Goal: Task Accomplishment & Management: Use online tool/utility

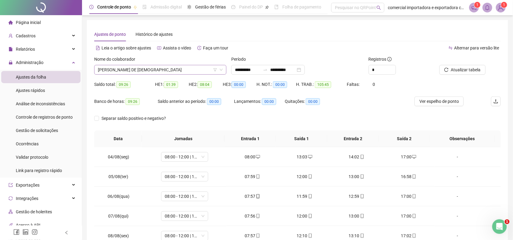
click at [154, 67] on span "[PERSON_NAME] DE [DEMOGRAPHIC_DATA]" at bounding box center [160, 69] width 125 height 9
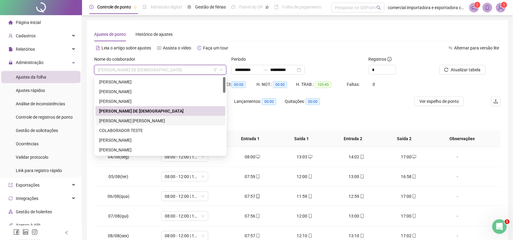
click at [115, 120] on div "[PERSON_NAME] [PERSON_NAME]" at bounding box center [160, 121] width 123 height 7
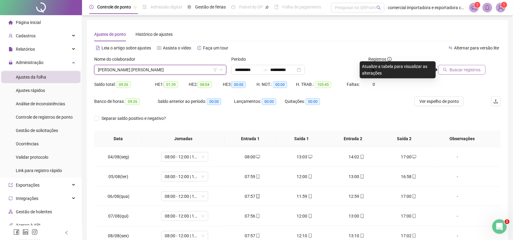
click at [461, 68] on span "Buscar registros" at bounding box center [464, 70] width 31 height 7
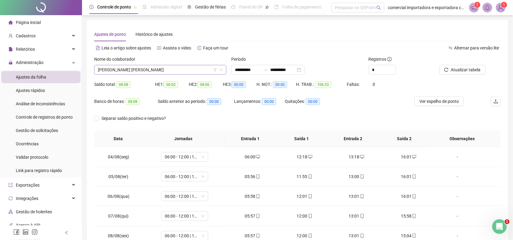
click at [169, 72] on span "[PERSON_NAME] [PERSON_NAME]" at bounding box center [160, 69] width 125 height 9
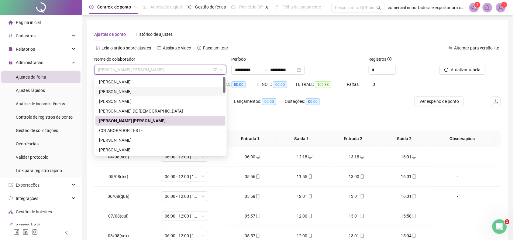
click at [138, 89] on div "[PERSON_NAME]" at bounding box center [160, 91] width 123 height 7
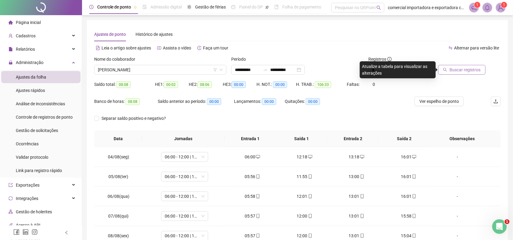
click at [455, 72] on span "Buscar registros" at bounding box center [464, 70] width 31 height 7
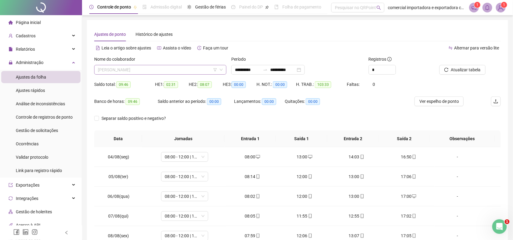
click at [169, 69] on span "[PERSON_NAME]" at bounding box center [160, 69] width 125 height 9
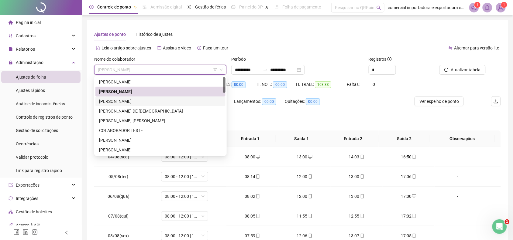
click at [136, 99] on div "[PERSON_NAME]" at bounding box center [160, 101] width 123 height 7
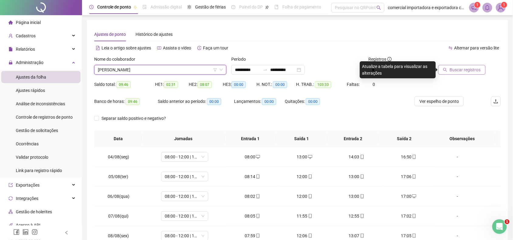
click at [442, 69] on button "Buscar registros" at bounding box center [461, 70] width 47 height 10
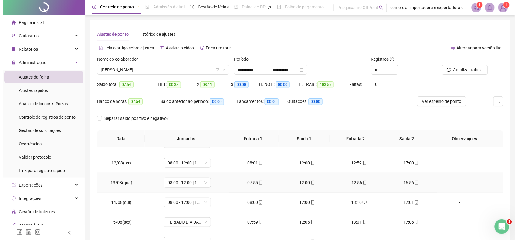
scroll to position [187, 0]
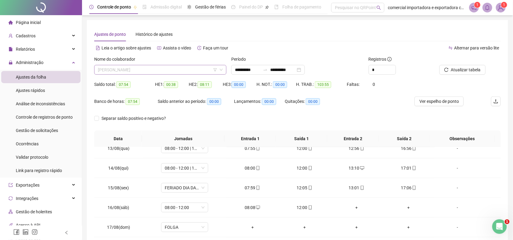
click at [149, 73] on span "[PERSON_NAME]" at bounding box center [160, 69] width 125 height 9
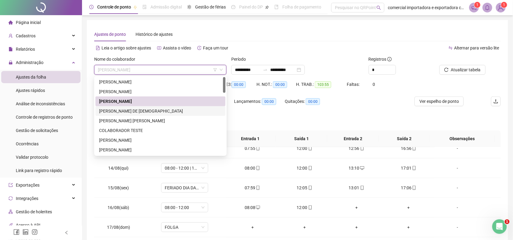
click at [118, 111] on div "[PERSON_NAME] DE [DEMOGRAPHIC_DATA]" at bounding box center [160, 111] width 123 height 7
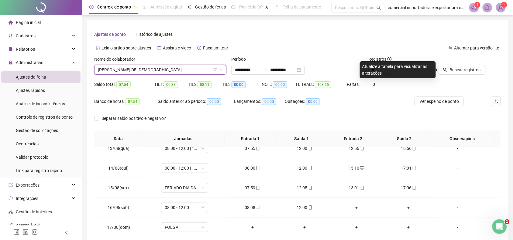
drag, startPoint x: 475, startPoint y: 70, endPoint x: 476, endPoint y: 79, distance: 9.5
click at [474, 70] on span "Buscar registros" at bounding box center [464, 70] width 31 height 7
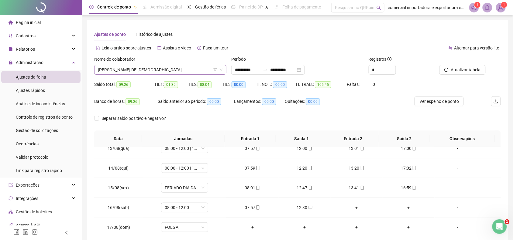
click at [146, 66] on span "[PERSON_NAME] DE [DEMOGRAPHIC_DATA]" at bounding box center [160, 69] width 125 height 9
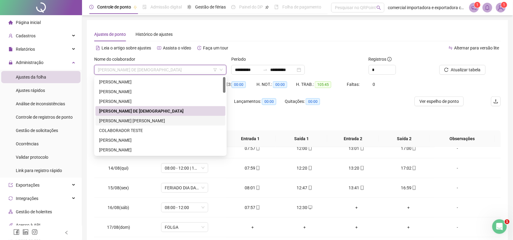
click at [121, 121] on div "[PERSON_NAME] [PERSON_NAME]" at bounding box center [160, 121] width 123 height 7
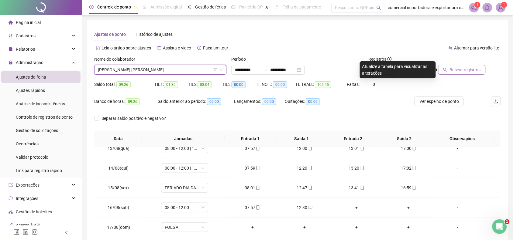
click at [477, 72] on span "Buscar registros" at bounding box center [464, 70] width 31 height 7
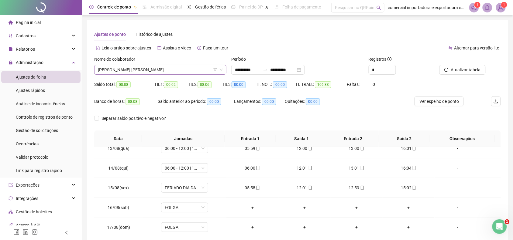
click at [155, 69] on span "[PERSON_NAME] [PERSON_NAME]" at bounding box center [160, 69] width 125 height 9
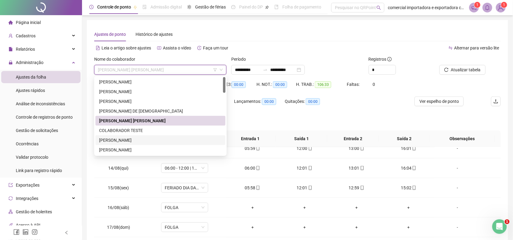
click at [118, 141] on div "[PERSON_NAME]" at bounding box center [160, 140] width 123 height 7
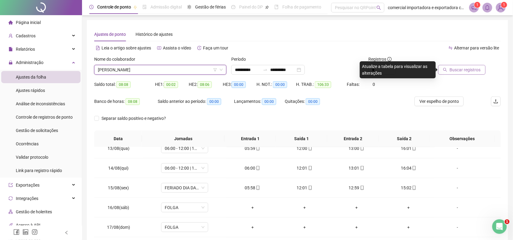
click at [477, 69] on span "Buscar registros" at bounding box center [464, 70] width 31 height 7
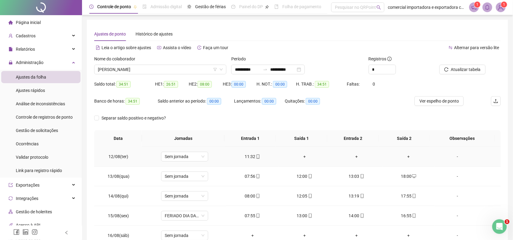
scroll to position [0, 0]
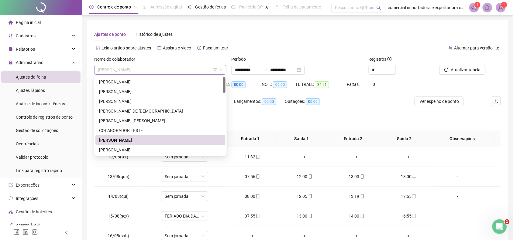
click at [155, 72] on span "[PERSON_NAME]" at bounding box center [160, 69] width 125 height 9
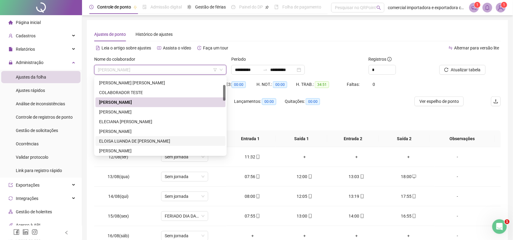
click at [128, 143] on div "ELOISA LUANDA DE [PERSON_NAME]" at bounding box center [160, 141] width 123 height 7
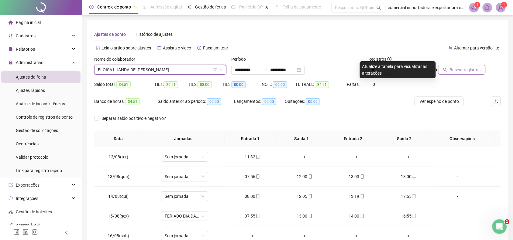
click at [473, 71] on span "Buscar registros" at bounding box center [464, 70] width 31 height 7
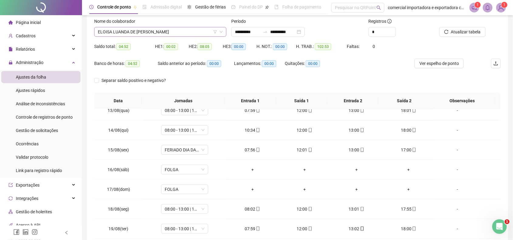
click at [180, 32] on span "ELOISA LUANDA DE [PERSON_NAME]" at bounding box center [160, 31] width 125 height 9
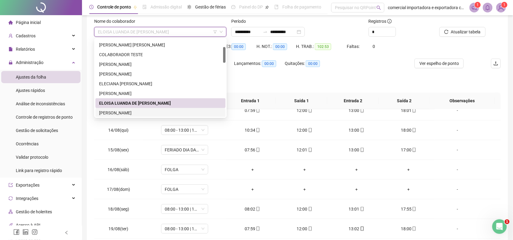
drag, startPoint x: 129, startPoint y: 115, endPoint x: 328, endPoint y: 116, distance: 198.9
click at [128, 115] on div "[PERSON_NAME]" at bounding box center [160, 113] width 123 height 7
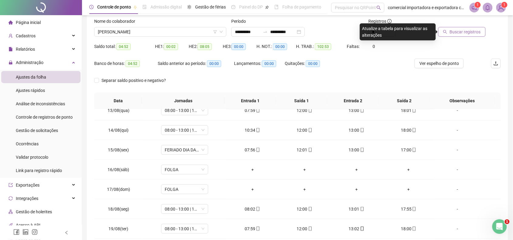
click at [468, 31] on span "Buscar registros" at bounding box center [464, 32] width 31 height 7
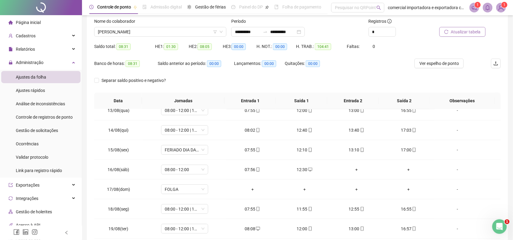
click at [466, 33] on span "Atualizar tabela" at bounding box center [466, 32] width 30 height 7
click at [197, 33] on span "[PERSON_NAME]" at bounding box center [160, 31] width 125 height 9
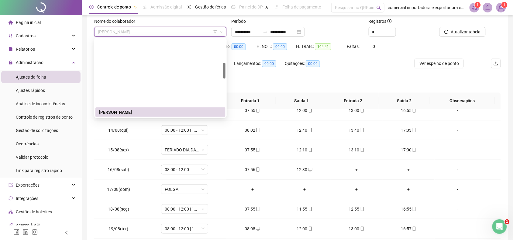
scroll to position [114, 0]
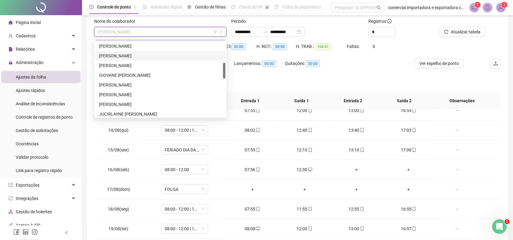
click at [117, 55] on div "[PERSON_NAME]" at bounding box center [160, 56] width 123 height 7
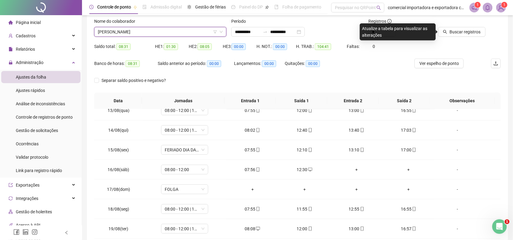
drag, startPoint x: 464, startPoint y: 33, endPoint x: 465, endPoint y: 38, distance: 4.9
click at [464, 36] on button "Buscar registros" at bounding box center [461, 32] width 47 height 10
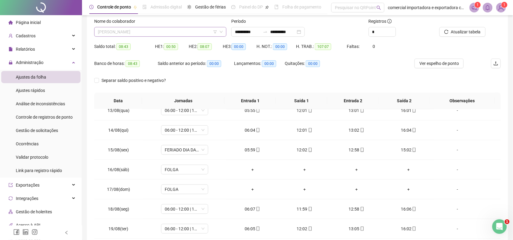
click at [167, 35] on span "[PERSON_NAME]" at bounding box center [160, 31] width 125 height 9
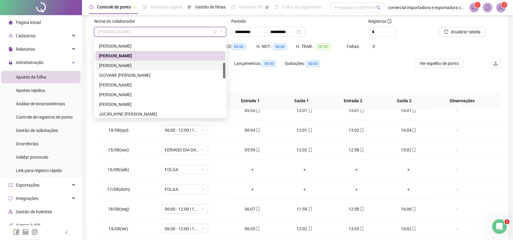
click at [122, 64] on div "[PERSON_NAME]" at bounding box center [160, 65] width 123 height 7
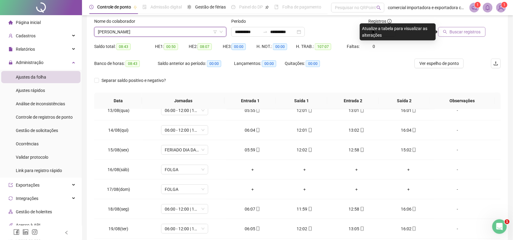
click at [462, 33] on span "Buscar registros" at bounding box center [464, 32] width 31 height 7
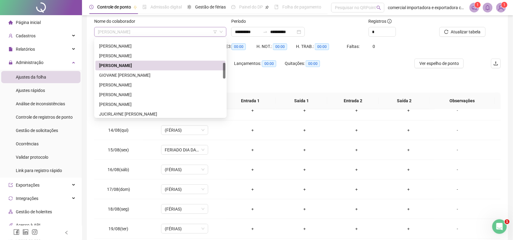
click at [151, 31] on span "[PERSON_NAME]" at bounding box center [160, 31] width 125 height 9
click at [143, 75] on div "GIOVANE [PERSON_NAME]" at bounding box center [160, 75] width 123 height 7
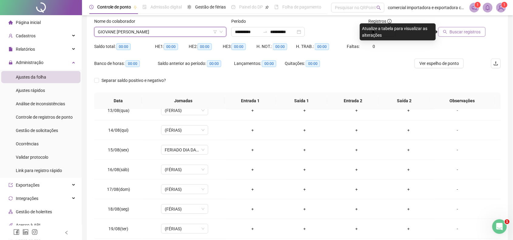
click at [468, 31] on span "Buscar registros" at bounding box center [464, 32] width 31 height 7
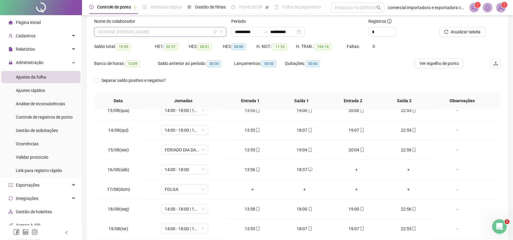
click at [166, 29] on span "GIOVANE [PERSON_NAME]" at bounding box center [160, 31] width 125 height 9
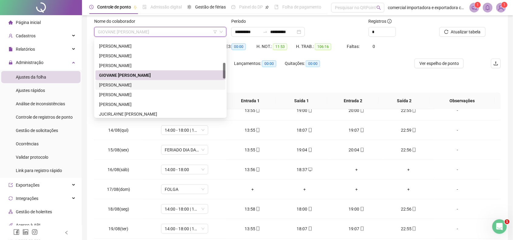
click at [128, 84] on div "[PERSON_NAME]" at bounding box center [160, 85] width 123 height 7
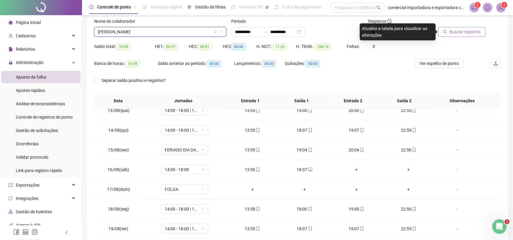
click at [477, 31] on span "Buscar registros" at bounding box center [464, 32] width 31 height 7
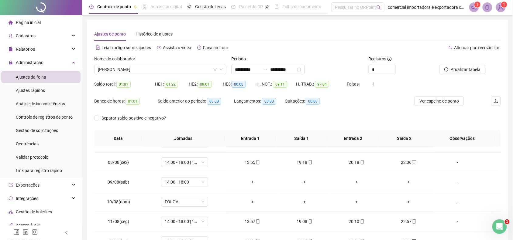
scroll to position [0, 0]
click at [489, 70] on div "Atualizar tabela" at bounding box center [469, 65] width 64 height 19
click at [473, 71] on span "Atualizar tabela" at bounding box center [466, 70] width 30 height 7
click at [175, 72] on span "[PERSON_NAME]" at bounding box center [160, 69] width 125 height 9
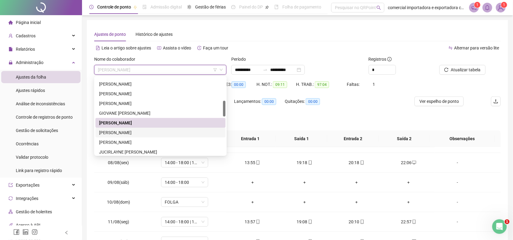
click at [123, 134] on div "[PERSON_NAME]" at bounding box center [160, 132] width 123 height 7
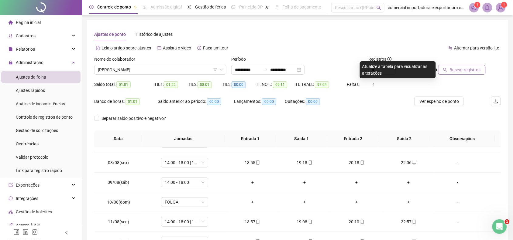
click at [464, 71] on span "Buscar registros" at bounding box center [464, 70] width 31 height 7
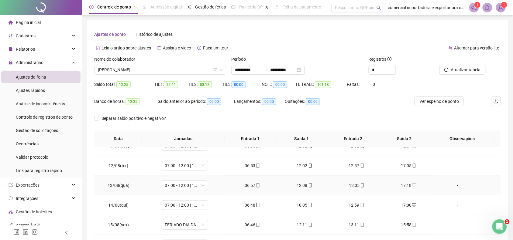
scroll to position [187, 0]
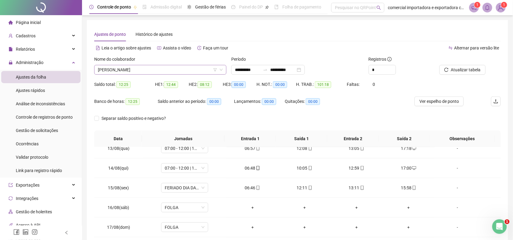
click at [152, 66] on span "[PERSON_NAME]" at bounding box center [160, 69] width 125 height 9
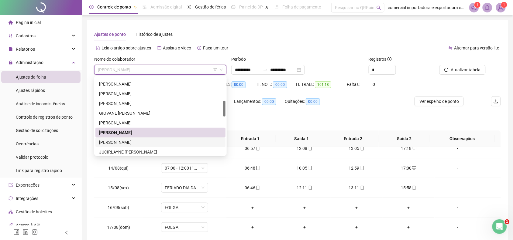
click at [126, 142] on div "[PERSON_NAME]" at bounding box center [160, 142] width 123 height 7
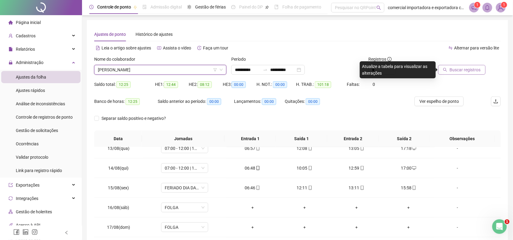
click at [462, 70] on span "Buscar registros" at bounding box center [464, 70] width 31 height 7
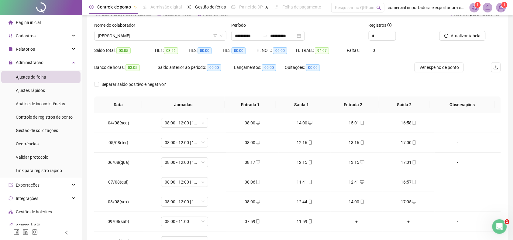
scroll to position [0, 0]
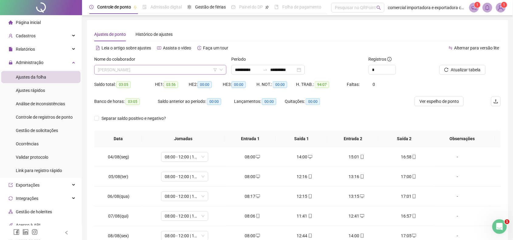
click at [183, 70] on span "[PERSON_NAME]" at bounding box center [160, 69] width 125 height 9
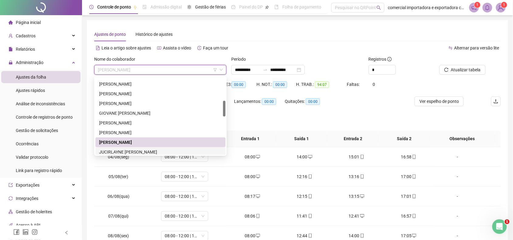
click at [127, 151] on div "JUCIRLAYNE [PERSON_NAME]" at bounding box center [160, 152] width 123 height 7
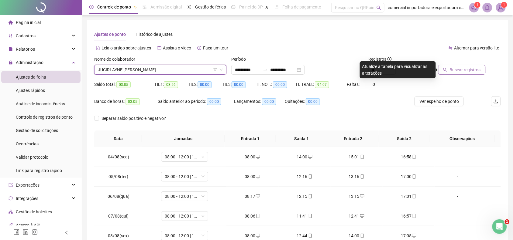
click at [466, 68] on span "Buscar registros" at bounding box center [464, 70] width 31 height 7
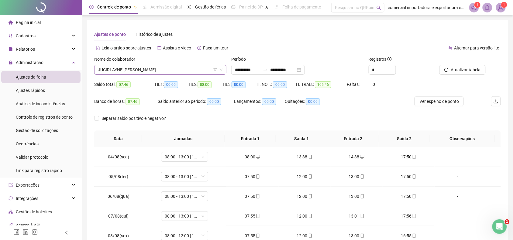
click at [164, 68] on span "JUCIRLAYNE [PERSON_NAME]" at bounding box center [160, 69] width 125 height 9
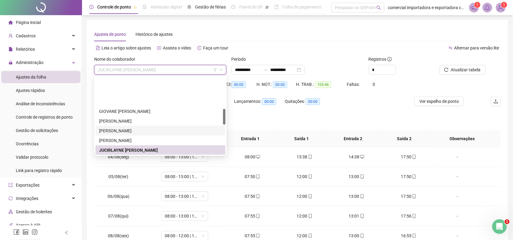
scroll to position [154, 0]
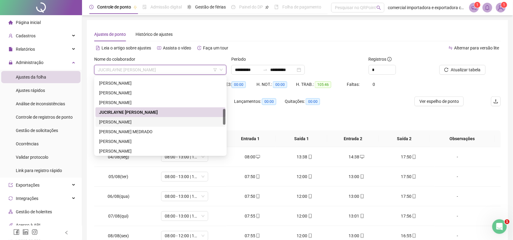
click at [132, 124] on div "[PERSON_NAME]" at bounding box center [160, 122] width 123 height 7
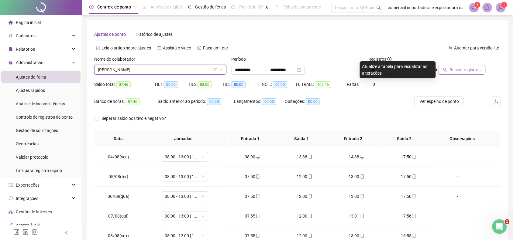
click at [463, 73] on button "Buscar registros" at bounding box center [461, 70] width 47 height 10
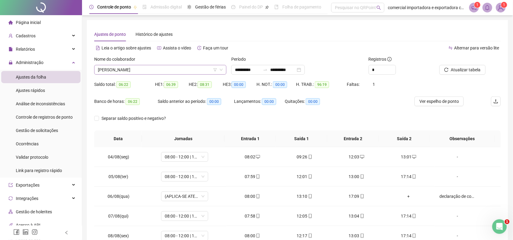
click at [176, 70] on span "[PERSON_NAME]" at bounding box center [160, 69] width 125 height 9
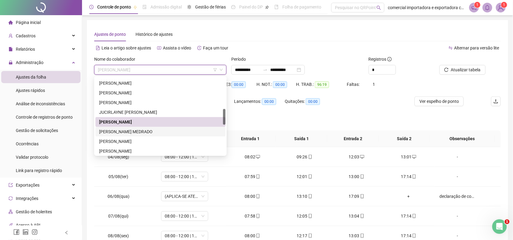
click at [122, 131] on div "[PERSON_NAME] MEDRADO" at bounding box center [160, 131] width 123 height 7
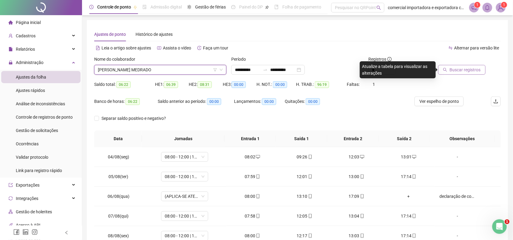
click at [456, 71] on span "Buscar registros" at bounding box center [464, 70] width 31 height 7
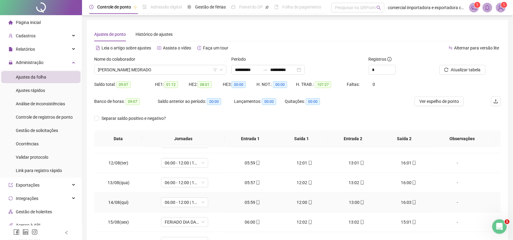
scroll to position [187, 0]
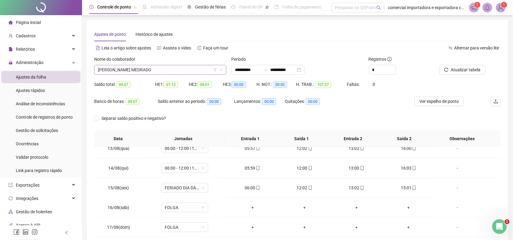
click at [185, 70] on span "[PERSON_NAME] MEDRADO" at bounding box center [160, 69] width 125 height 9
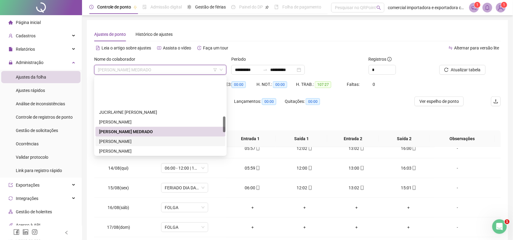
scroll to position [192, 0]
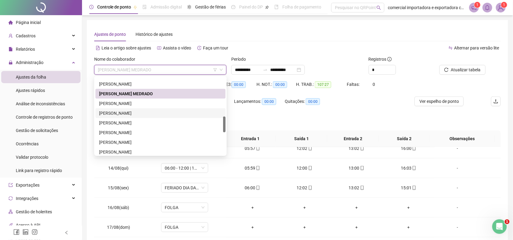
click at [142, 111] on div "[PERSON_NAME]" at bounding box center [160, 113] width 123 height 7
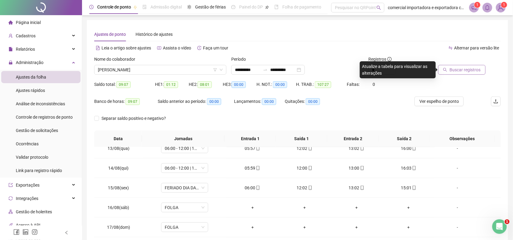
click at [466, 70] on span "Buscar registros" at bounding box center [464, 70] width 31 height 7
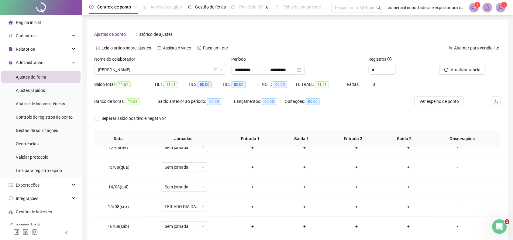
scroll to position [149, 0]
click at [145, 70] on span "[PERSON_NAME]" at bounding box center [160, 69] width 125 height 9
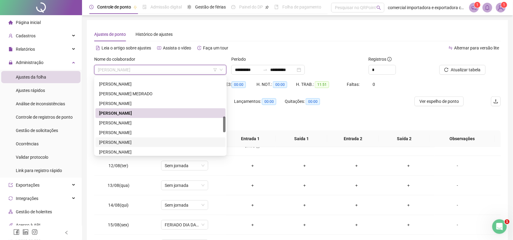
click at [130, 141] on div "[PERSON_NAME]" at bounding box center [160, 142] width 123 height 7
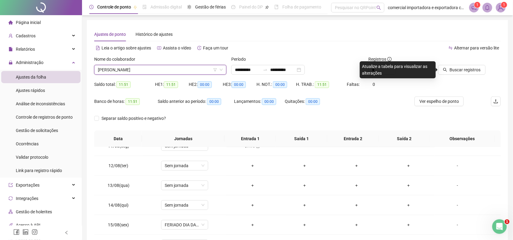
drag, startPoint x: 462, startPoint y: 68, endPoint x: 427, endPoint y: 148, distance: 86.5
click at [463, 74] on button "Buscar registros" at bounding box center [461, 70] width 47 height 10
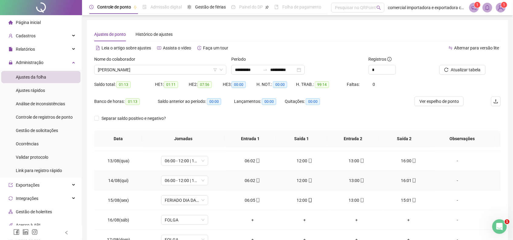
scroll to position [187, 0]
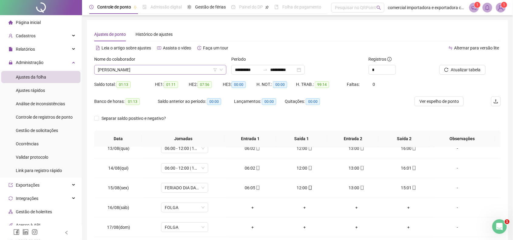
click at [165, 70] on span "[PERSON_NAME]" at bounding box center [160, 69] width 125 height 9
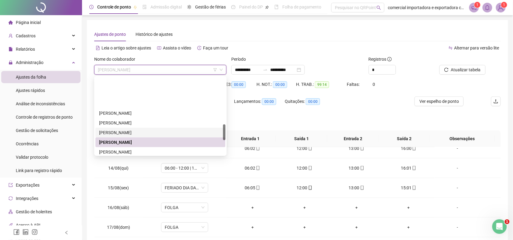
scroll to position [230, 0]
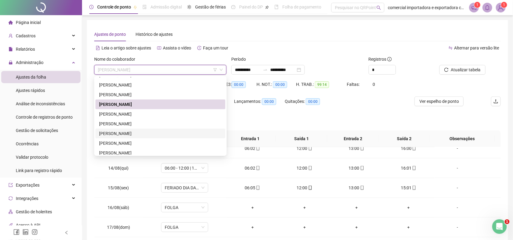
drag, startPoint x: 128, startPoint y: 132, endPoint x: 221, endPoint y: 132, distance: 93.5
click at [128, 132] on div "[PERSON_NAME]" at bounding box center [160, 133] width 123 height 7
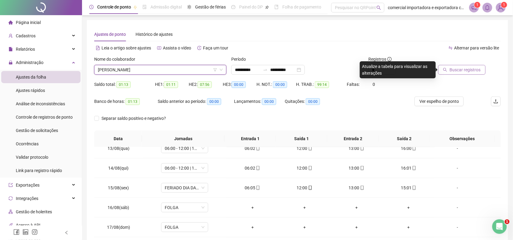
click at [446, 68] on button "Buscar registros" at bounding box center [461, 70] width 47 height 10
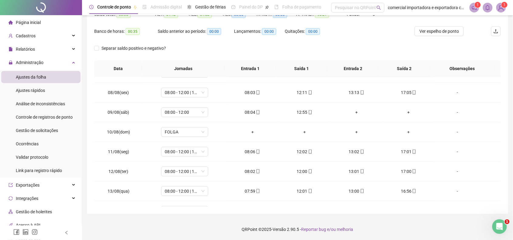
scroll to position [0, 0]
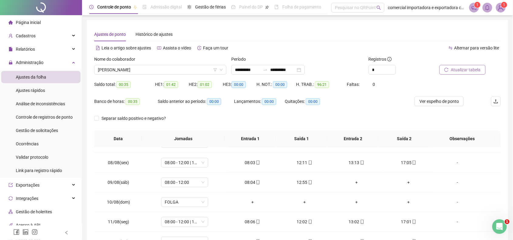
click at [467, 68] on span "Atualizar tabela" at bounding box center [466, 70] width 30 height 7
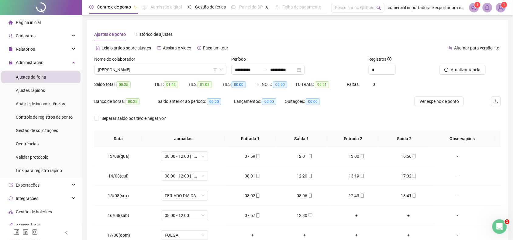
scroll to position [187, 0]
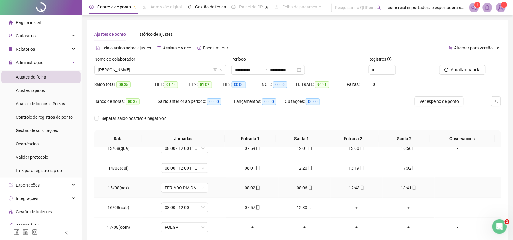
click at [303, 187] on div "08:06" at bounding box center [304, 188] width 42 height 7
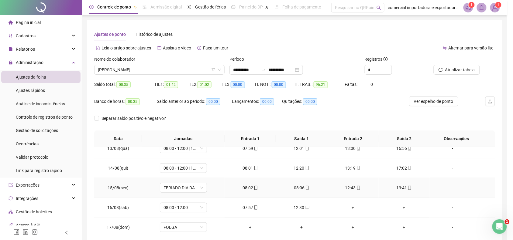
type input "**********"
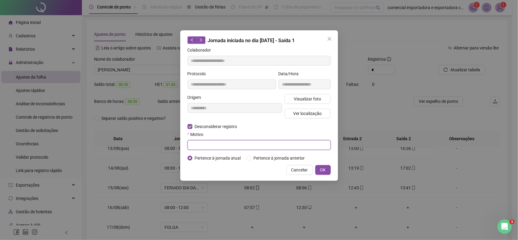
click at [214, 145] on input "text" at bounding box center [259, 145] width 143 height 10
type input "***"
click at [324, 172] on span "OK" at bounding box center [323, 170] width 6 height 7
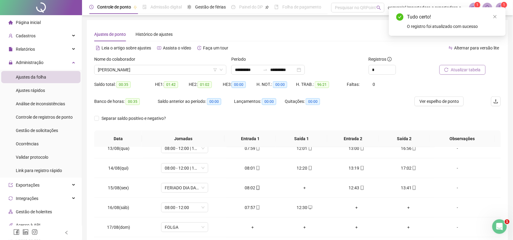
click at [470, 70] on span "Atualizar tabela" at bounding box center [466, 70] width 30 height 7
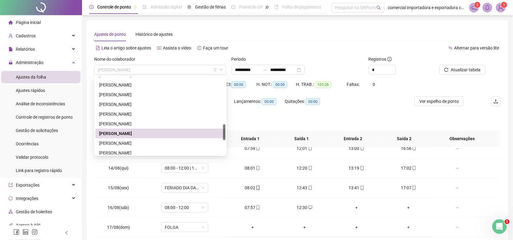
drag, startPoint x: 156, startPoint y: 68, endPoint x: 155, endPoint y: 78, distance: 9.5
click at [156, 69] on span "[PERSON_NAME]" at bounding box center [160, 69] width 125 height 9
click at [121, 145] on div "[PERSON_NAME]" at bounding box center [160, 143] width 123 height 7
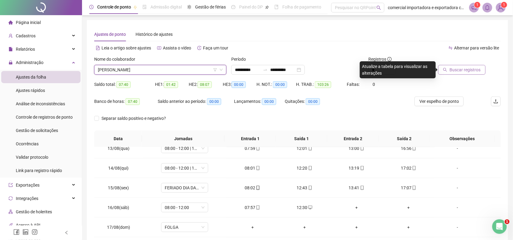
click at [469, 74] on button "Buscar registros" at bounding box center [461, 70] width 47 height 10
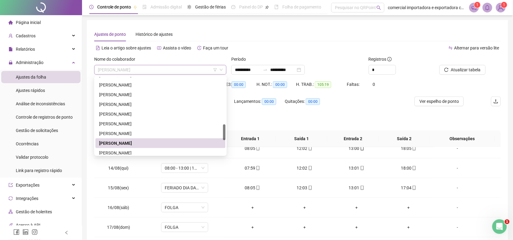
click at [184, 68] on span "[PERSON_NAME]" at bounding box center [160, 69] width 125 height 9
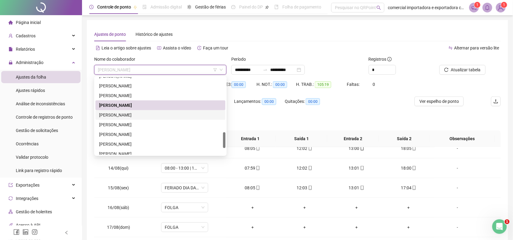
click at [123, 114] on div "[PERSON_NAME]" at bounding box center [160, 115] width 123 height 7
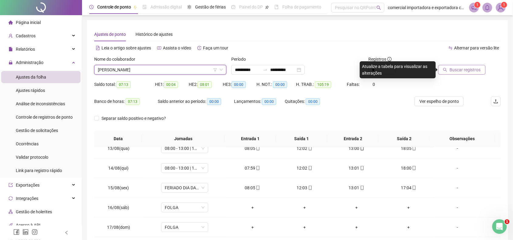
drag, startPoint x: 465, startPoint y: 68, endPoint x: 465, endPoint y: 71, distance: 3.1
click at [465, 69] on span "Buscar registros" at bounding box center [464, 70] width 31 height 7
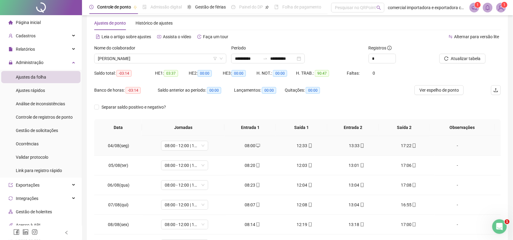
scroll to position [0, 0]
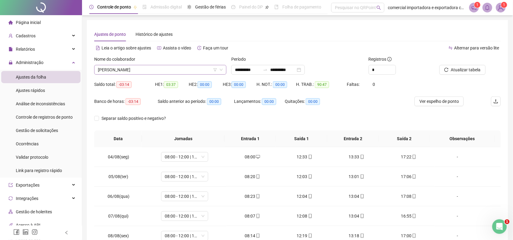
click at [164, 66] on span "[PERSON_NAME]" at bounding box center [160, 69] width 125 height 9
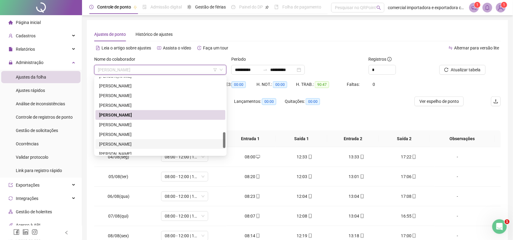
click at [130, 142] on div "[PERSON_NAME]" at bounding box center [160, 144] width 123 height 7
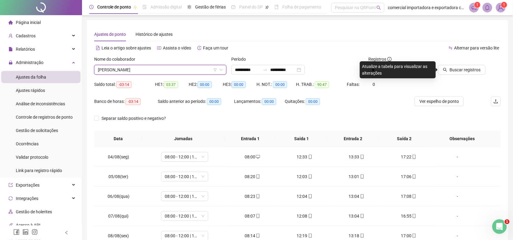
drag, startPoint x: 454, startPoint y: 72, endPoint x: 443, endPoint y: 87, distance: 19.6
click at [454, 73] on span "Buscar registros" at bounding box center [464, 70] width 31 height 7
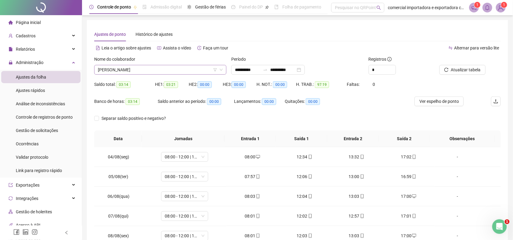
click at [162, 70] on span "[PERSON_NAME]" at bounding box center [160, 69] width 125 height 9
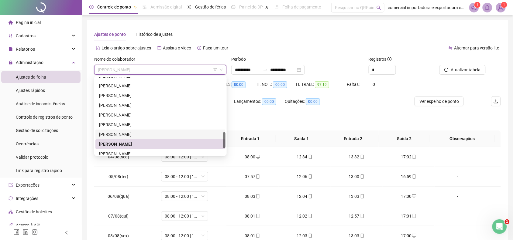
scroll to position [301, 0]
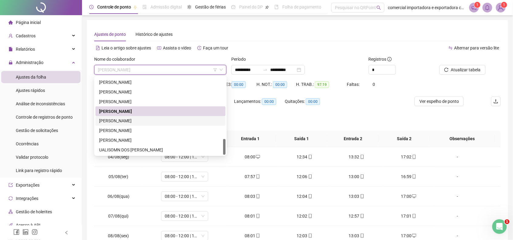
drag, startPoint x: 131, startPoint y: 121, endPoint x: 207, endPoint y: 129, distance: 76.7
click at [131, 121] on div "[PERSON_NAME]" at bounding box center [160, 121] width 123 height 7
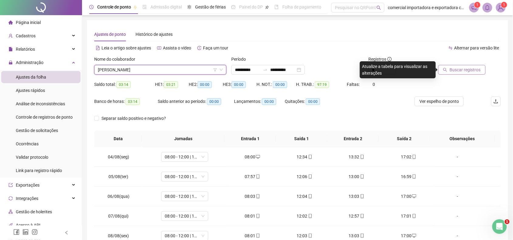
click at [464, 67] on span "Buscar registros" at bounding box center [464, 70] width 31 height 7
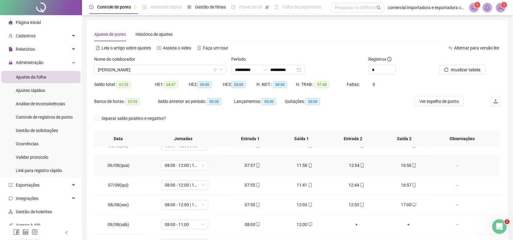
scroll to position [187, 0]
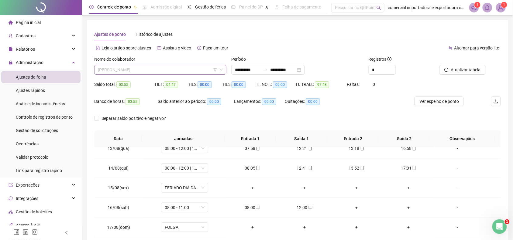
click at [166, 73] on span "[PERSON_NAME]" at bounding box center [160, 69] width 125 height 9
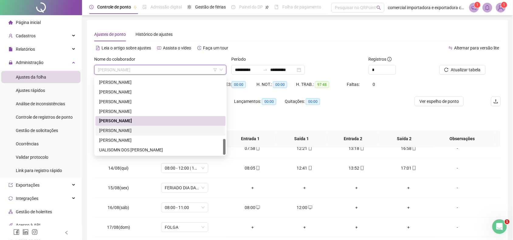
drag, startPoint x: 125, startPoint y: 132, endPoint x: 172, endPoint y: 138, distance: 47.0
click at [125, 131] on div "[PERSON_NAME]" at bounding box center [160, 131] width 123 height 7
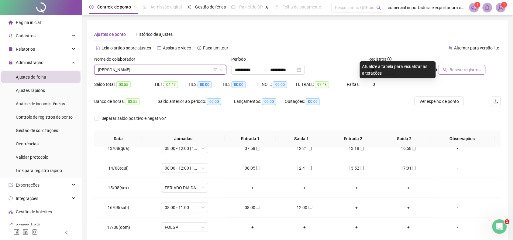
click at [456, 73] on button "Buscar registros" at bounding box center [461, 70] width 47 height 10
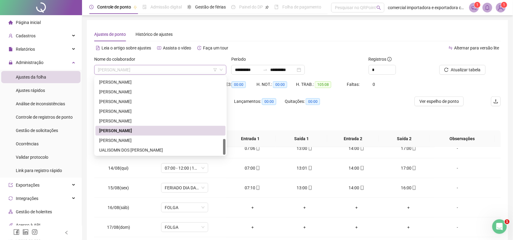
click at [157, 70] on span "[PERSON_NAME]" at bounding box center [160, 69] width 125 height 9
click at [124, 152] on div "UALISOMN DOS [PERSON_NAME]" at bounding box center [160, 150] width 123 height 7
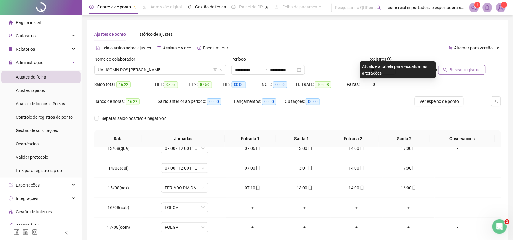
click at [464, 69] on span "Buscar registros" at bounding box center [464, 70] width 31 height 7
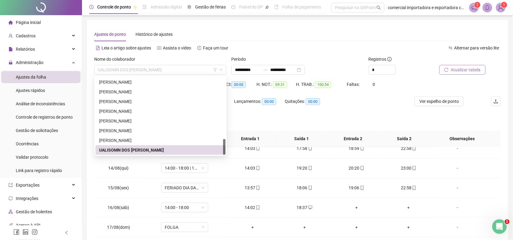
drag, startPoint x: 182, startPoint y: 69, endPoint x: 199, endPoint y: 101, distance: 36.4
click at [181, 70] on span "UALISOMN DOS [PERSON_NAME]" at bounding box center [160, 69] width 125 height 9
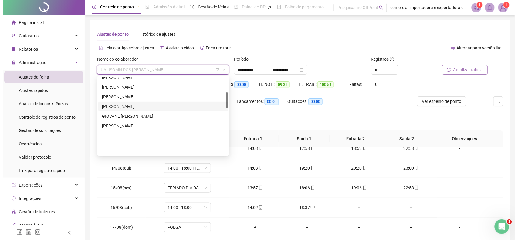
scroll to position [0, 0]
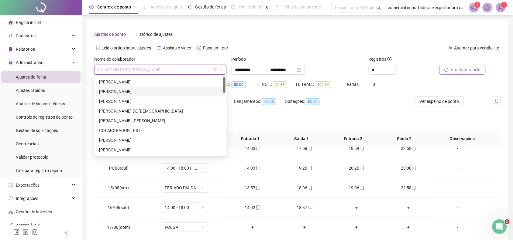
click at [110, 90] on div "[PERSON_NAME]" at bounding box center [160, 91] width 123 height 7
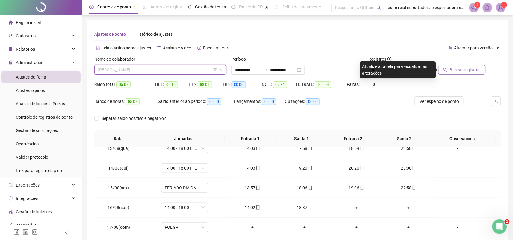
click at [169, 67] on span "[PERSON_NAME]" at bounding box center [160, 69] width 125 height 9
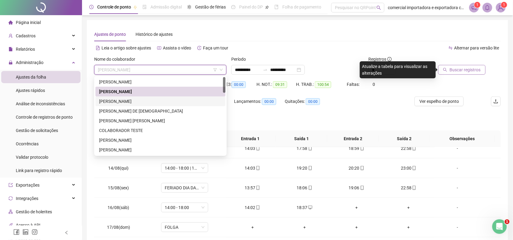
click at [113, 101] on div "[PERSON_NAME]" at bounding box center [160, 101] width 123 height 7
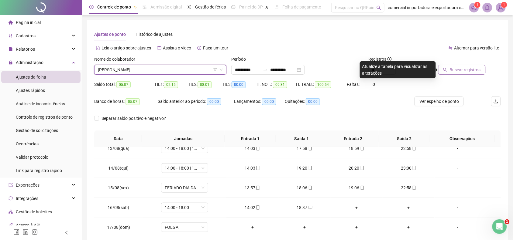
click at [471, 70] on span "Buscar registros" at bounding box center [464, 70] width 31 height 7
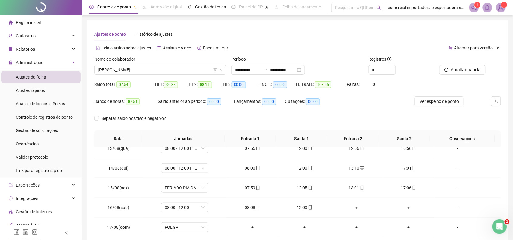
click at [151, 63] on div "Nome do colaborador" at bounding box center [160, 60] width 132 height 9
click at [150, 69] on span "[PERSON_NAME]" at bounding box center [160, 69] width 125 height 9
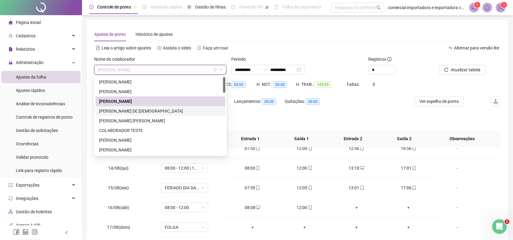
click at [131, 110] on div "[PERSON_NAME] DE [DEMOGRAPHIC_DATA]" at bounding box center [160, 111] width 123 height 7
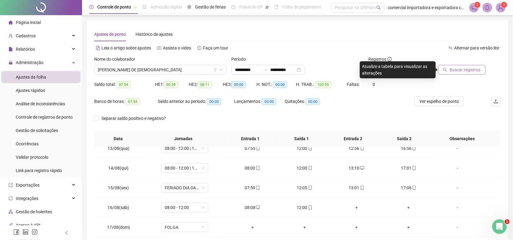
click at [462, 73] on button "Buscar registros" at bounding box center [461, 70] width 47 height 10
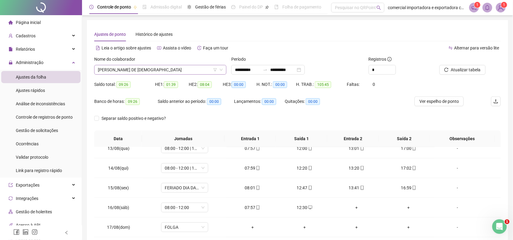
click at [153, 67] on span "[PERSON_NAME] DE [DEMOGRAPHIC_DATA]" at bounding box center [160, 69] width 125 height 9
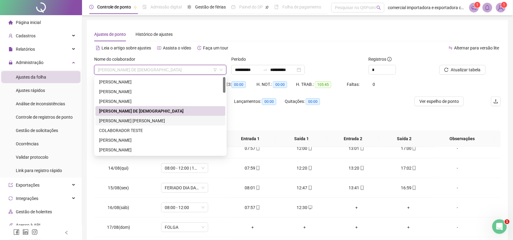
drag, startPoint x: 120, startPoint y: 121, endPoint x: 152, endPoint y: 121, distance: 32.2
click at [121, 121] on div "[PERSON_NAME] [PERSON_NAME]" at bounding box center [160, 121] width 123 height 7
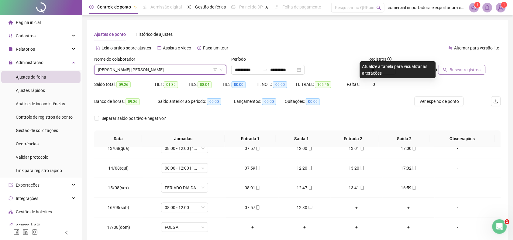
click at [471, 70] on span "Buscar registros" at bounding box center [464, 70] width 31 height 7
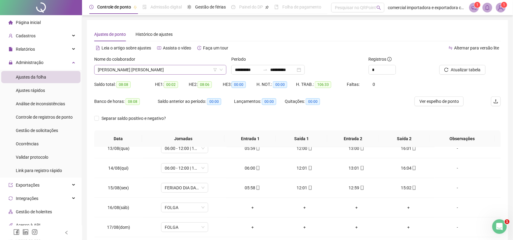
click at [162, 72] on span "[PERSON_NAME] [PERSON_NAME]" at bounding box center [160, 69] width 125 height 9
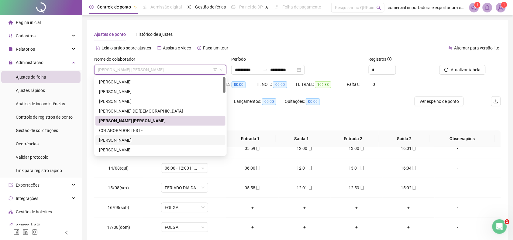
click at [114, 140] on div "[PERSON_NAME]" at bounding box center [160, 140] width 123 height 7
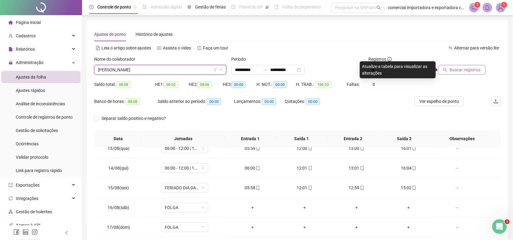
click at [463, 70] on span "Buscar registros" at bounding box center [464, 70] width 31 height 7
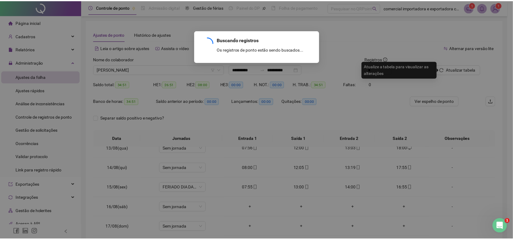
scroll to position [29, 0]
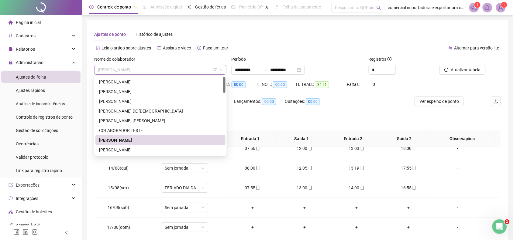
click at [151, 69] on span "[PERSON_NAME]" at bounding box center [160, 69] width 125 height 9
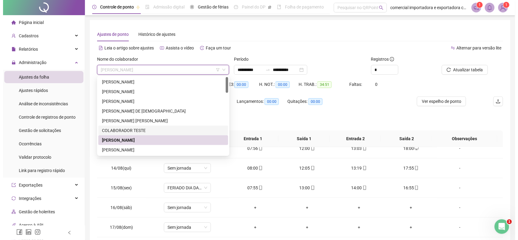
scroll to position [38, 0]
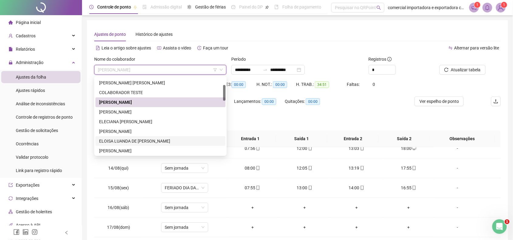
drag, startPoint x: 118, startPoint y: 140, endPoint x: 122, endPoint y: 140, distance: 3.9
click at [118, 140] on div "ELOISA LUANDA DE [PERSON_NAME]" at bounding box center [160, 141] width 123 height 7
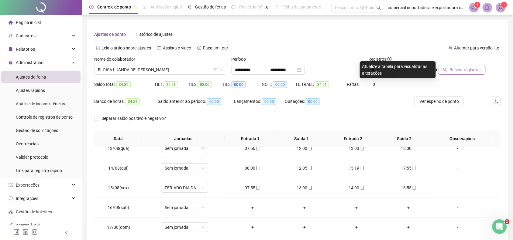
click at [462, 72] on span "Buscar registros" at bounding box center [464, 70] width 31 height 7
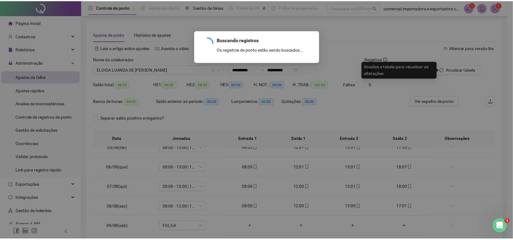
scroll to position [187, 0]
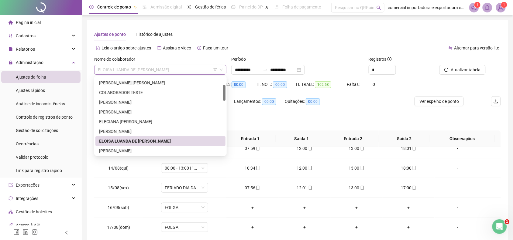
click at [170, 69] on span "ELOISA LUANDA DE [PERSON_NAME]" at bounding box center [160, 69] width 125 height 9
click at [126, 151] on div "[PERSON_NAME]" at bounding box center [160, 151] width 123 height 7
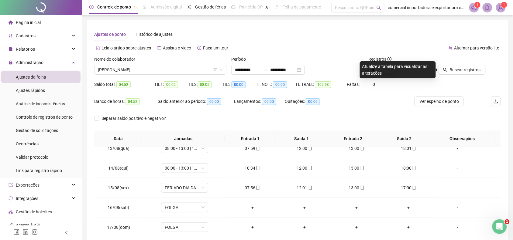
drag, startPoint x: 461, startPoint y: 73, endPoint x: 461, endPoint y: 86, distance: 13.1
click at [461, 74] on button "Buscar registros" at bounding box center [461, 70] width 47 height 10
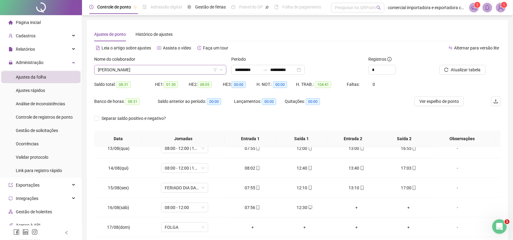
click at [188, 70] on span "[PERSON_NAME]" at bounding box center [160, 69] width 125 height 9
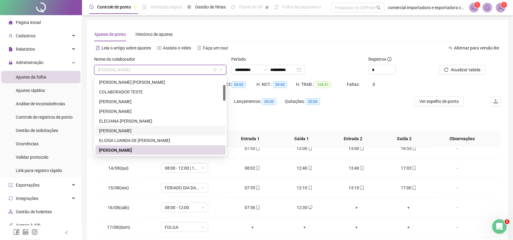
scroll to position [77, 0]
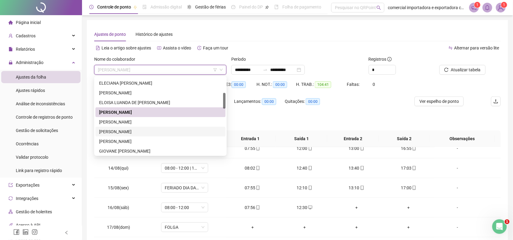
click at [128, 133] on div "[PERSON_NAME]" at bounding box center [160, 131] width 123 height 7
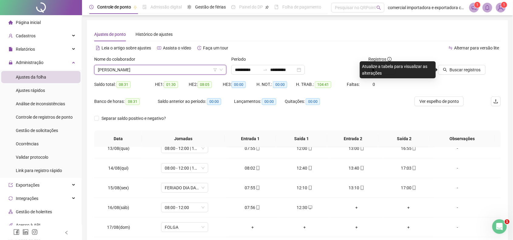
click at [473, 73] on button "Buscar registros" at bounding box center [461, 70] width 47 height 10
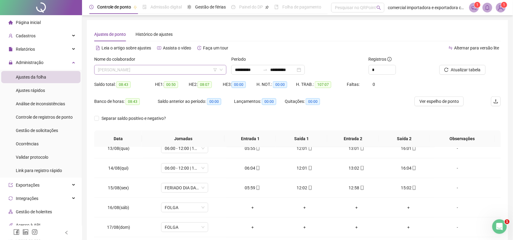
click at [167, 67] on span "[PERSON_NAME]" at bounding box center [160, 69] width 125 height 9
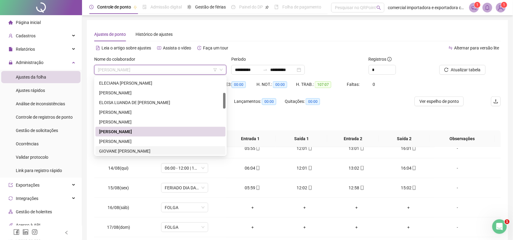
click at [116, 151] on div "GIOVANE [PERSON_NAME]" at bounding box center [160, 151] width 123 height 7
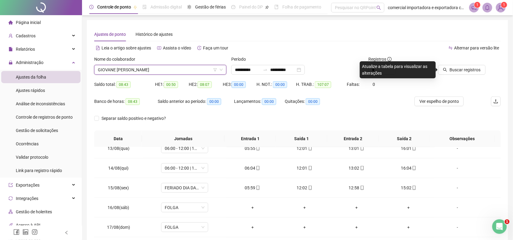
drag, startPoint x: 469, startPoint y: 69, endPoint x: 468, endPoint y: 75, distance: 6.1
click at [468, 69] on span "Buscar registros" at bounding box center [464, 70] width 31 height 7
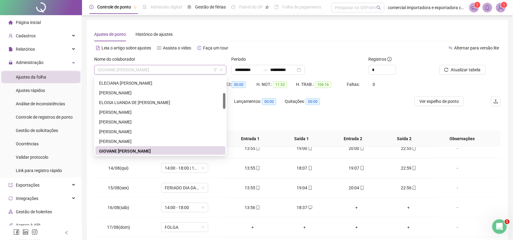
click at [169, 69] on span "GIOVANE [PERSON_NAME]" at bounding box center [160, 69] width 125 height 9
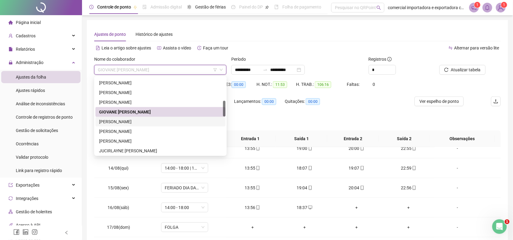
drag, startPoint x: 128, startPoint y: 122, endPoint x: 220, endPoint y: 141, distance: 93.5
click at [130, 124] on div "[PERSON_NAME]" at bounding box center [160, 121] width 123 height 7
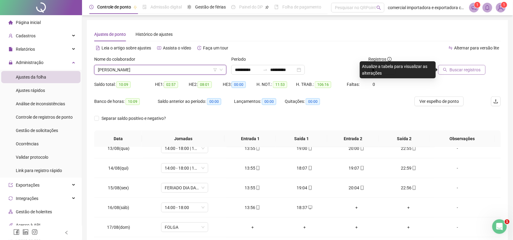
click at [478, 71] on span "Buscar registros" at bounding box center [464, 70] width 31 height 7
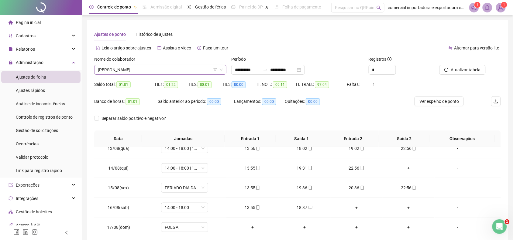
click at [181, 68] on span "[PERSON_NAME]" at bounding box center [160, 69] width 125 height 9
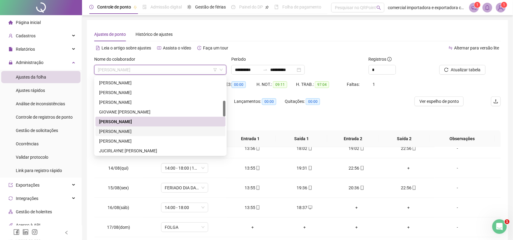
click at [130, 131] on div "[PERSON_NAME]" at bounding box center [160, 131] width 123 height 7
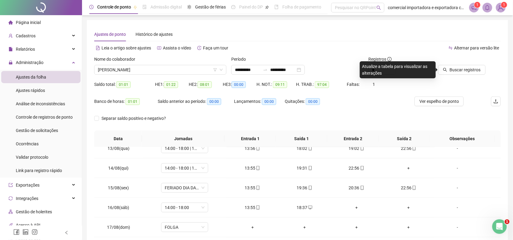
drag, startPoint x: 450, startPoint y: 71, endPoint x: 295, endPoint y: 154, distance: 176.2
click at [451, 72] on span "Buscar registros" at bounding box center [464, 70] width 31 height 7
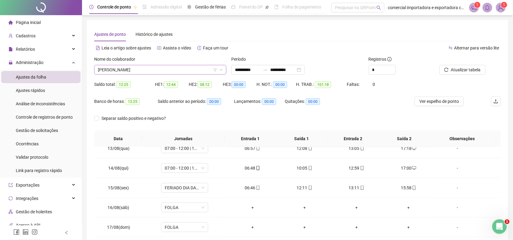
click at [151, 67] on span "[PERSON_NAME]" at bounding box center [160, 69] width 125 height 9
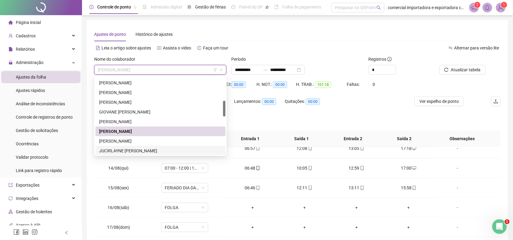
click at [132, 151] on div "JUCIRLAYNE [PERSON_NAME]" at bounding box center [160, 151] width 123 height 7
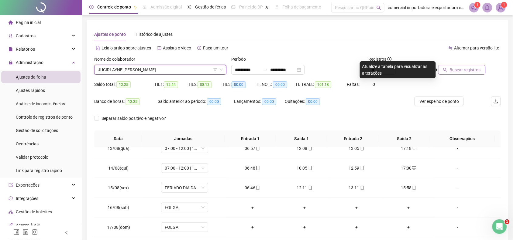
drag, startPoint x: 462, startPoint y: 67, endPoint x: 461, endPoint y: 74, distance: 7.4
click at [461, 70] on span "Buscar registros" at bounding box center [464, 70] width 31 height 7
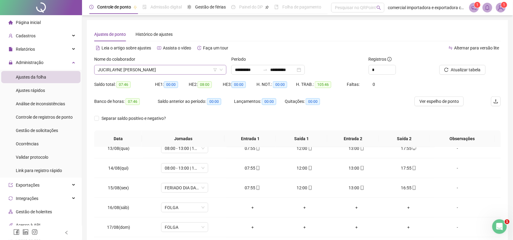
click at [159, 69] on span "JUCIRLAYNE [PERSON_NAME]" at bounding box center [160, 69] width 125 height 9
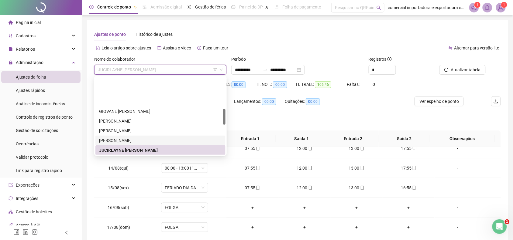
scroll to position [154, 0]
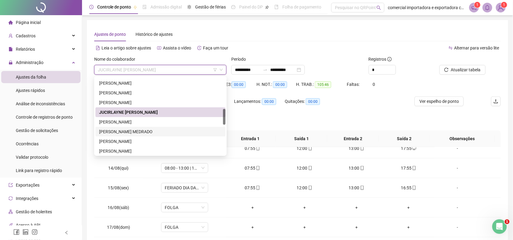
drag, startPoint x: 123, startPoint y: 130, endPoint x: 282, endPoint y: 149, distance: 159.9
click at [123, 131] on div "[PERSON_NAME] MEDRADO" at bounding box center [160, 131] width 123 height 7
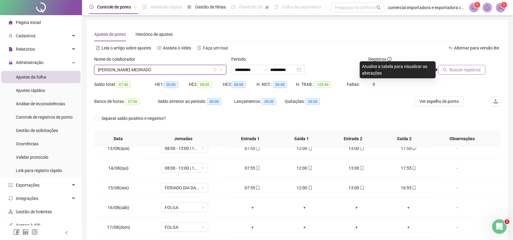
drag, startPoint x: 468, startPoint y: 65, endPoint x: 469, endPoint y: 71, distance: 6.1
click at [468, 67] on button "Buscar registros" at bounding box center [461, 70] width 47 height 10
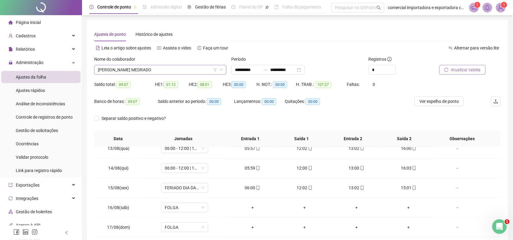
click at [185, 72] on span "[PERSON_NAME] MEDRADO" at bounding box center [160, 69] width 125 height 9
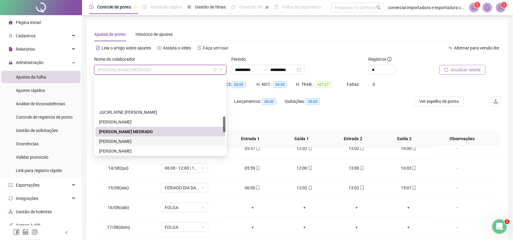
scroll to position [192, 0]
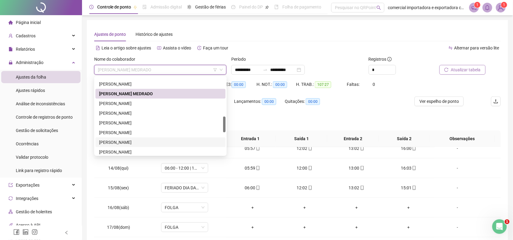
click at [132, 139] on div "[PERSON_NAME]" at bounding box center [160, 142] width 123 height 7
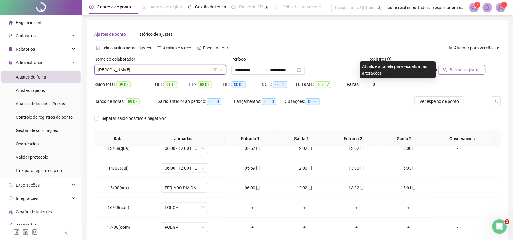
click at [467, 70] on span "Buscar registros" at bounding box center [464, 70] width 31 height 7
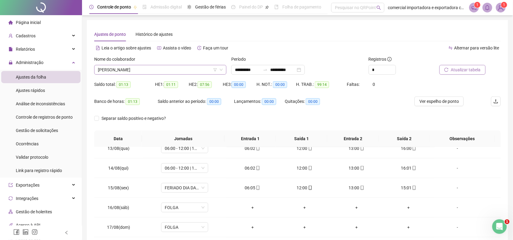
click at [176, 70] on span "[PERSON_NAME]" at bounding box center [160, 69] width 125 height 9
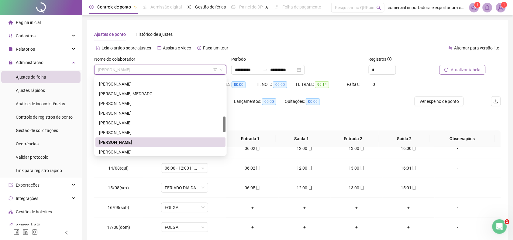
scroll to position [230, 0]
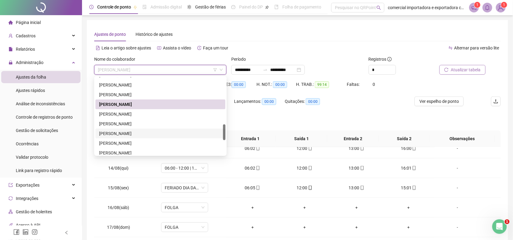
click at [151, 136] on div "[PERSON_NAME]" at bounding box center [160, 133] width 123 height 7
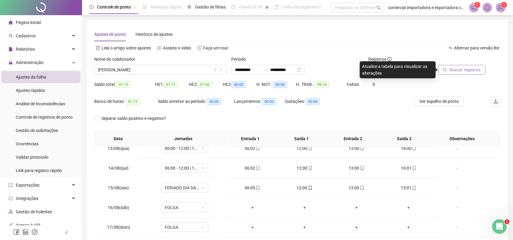
click at [459, 70] on span "Buscar registros" at bounding box center [464, 70] width 31 height 7
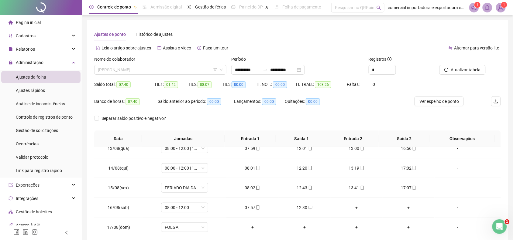
drag, startPoint x: 153, startPoint y: 70, endPoint x: 156, endPoint y: 87, distance: 17.2
click at [153, 72] on span "[PERSON_NAME]" at bounding box center [160, 69] width 125 height 9
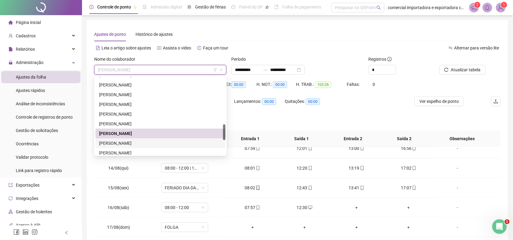
drag, startPoint x: 137, startPoint y: 142, endPoint x: 223, endPoint y: 156, distance: 87.1
click at [138, 142] on div "[PERSON_NAME]" at bounding box center [160, 143] width 123 height 7
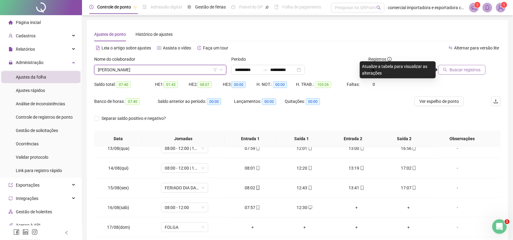
click at [467, 68] on span "Buscar registros" at bounding box center [464, 70] width 31 height 7
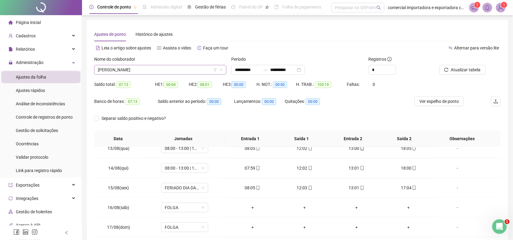
click at [176, 73] on span "[PERSON_NAME]" at bounding box center [160, 69] width 125 height 9
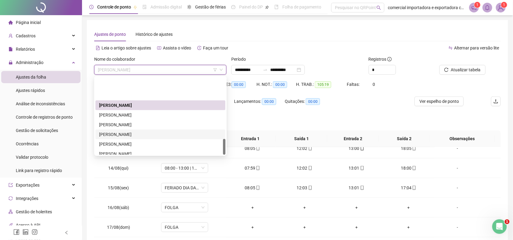
scroll to position [301, 0]
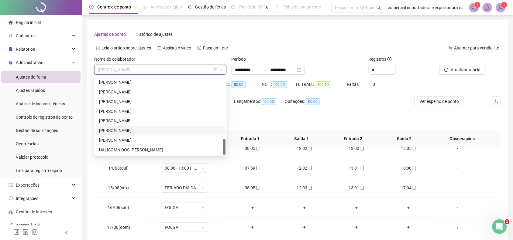
click at [123, 130] on div "[PERSON_NAME]" at bounding box center [160, 131] width 123 height 7
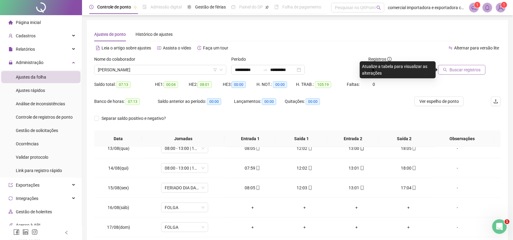
click at [456, 71] on span "Buscar registros" at bounding box center [464, 70] width 31 height 7
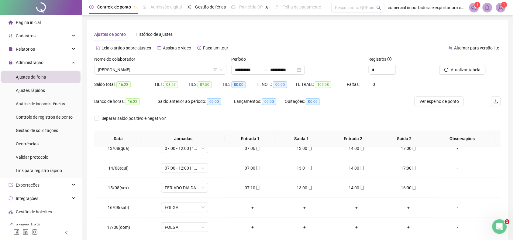
drag, startPoint x: 166, startPoint y: 67, endPoint x: 166, endPoint y: 79, distance: 12.5
click at [166, 68] on span "[PERSON_NAME]" at bounding box center [160, 69] width 125 height 9
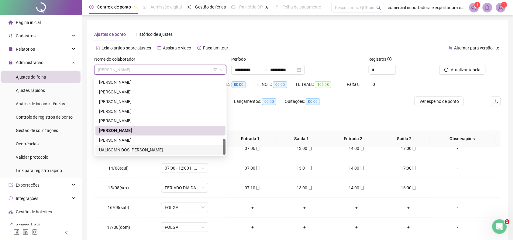
drag, startPoint x: 117, startPoint y: 151, endPoint x: 190, endPoint y: 151, distance: 72.9
click at [118, 151] on div "UALISOMN DOS [PERSON_NAME]" at bounding box center [160, 150] width 123 height 7
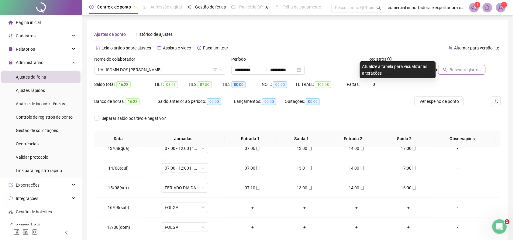
click at [477, 71] on span "Buscar registros" at bounding box center [464, 70] width 31 height 7
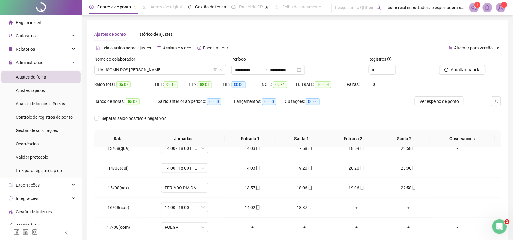
click at [38, 78] on span "Ajustes da folha" at bounding box center [31, 77] width 30 height 5
click at [176, 69] on span "UALISOMN DOS [PERSON_NAME]" at bounding box center [160, 69] width 125 height 9
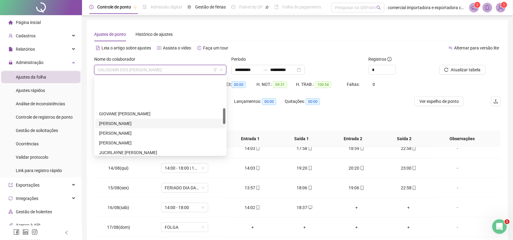
scroll to position [152, 0]
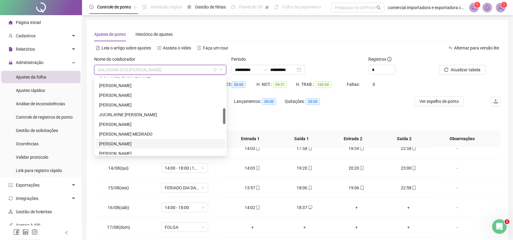
drag, startPoint x: 136, startPoint y: 143, endPoint x: 226, endPoint y: 142, distance: 90.5
click at [137, 143] on div "[PERSON_NAME]" at bounding box center [160, 144] width 123 height 7
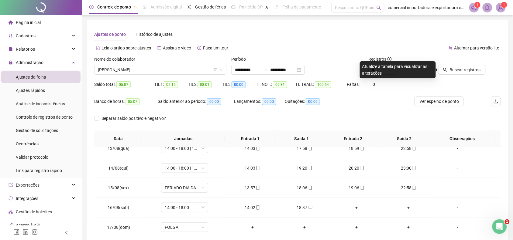
drag, startPoint x: 459, startPoint y: 71, endPoint x: 459, endPoint y: 110, distance: 39.5
click at [460, 76] on div "Buscar registros" at bounding box center [468, 68] width 69 height 24
click at [467, 70] on span "Buscar registros" at bounding box center [464, 70] width 31 height 7
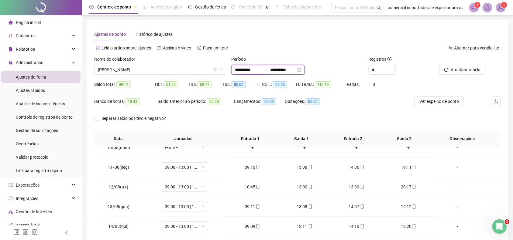
click at [243, 70] on input "**********" at bounding box center [248, 70] width 26 height 7
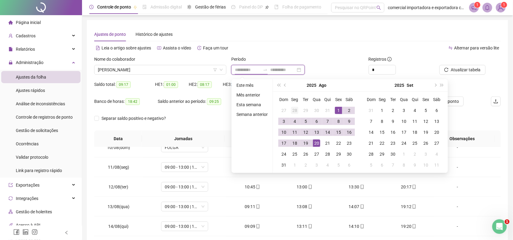
type input "**********"
click at [286, 84] on button "prev-year" at bounding box center [285, 85] width 7 height 12
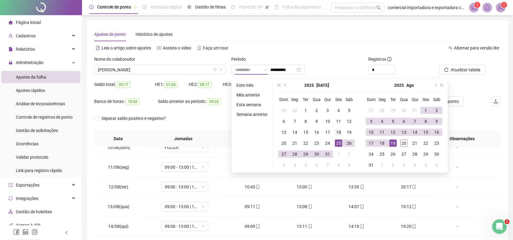
type input "**********"
click at [339, 134] on div "18" at bounding box center [338, 132] width 7 height 7
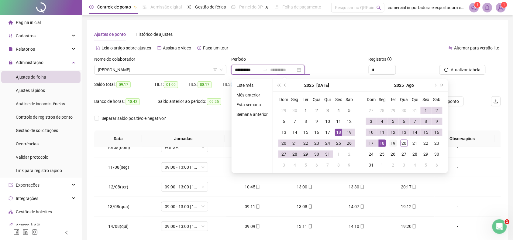
type input "**********"
drag, startPoint x: 395, startPoint y: 143, endPoint x: 397, endPoint y: 146, distance: 3.7
click at [395, 143] on div "19" at bounding box center [392, 143] width 7 height 7
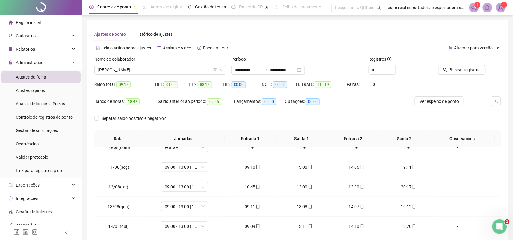
drag, startPoint x: 463, startPoint y: 72, endPoint x: 465, endPoint y: 81, distance: 9.1
click at [464, 75] on div "Buscar registros" at bounding box center [468, 68] width 69 height 24
click at [452, 73] on button "Buscar registros" at bounding box center [461, 70] width 47 height 10
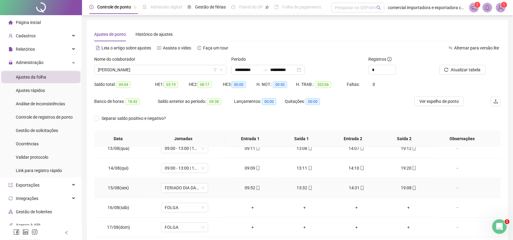
scroll to position [410, 0]
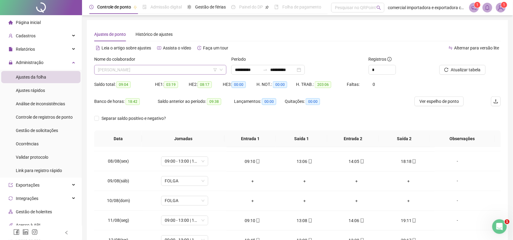
click at [180, 66] on span "[PERSON_NAME]" at bounding box center [160, 69] width 125 height 9
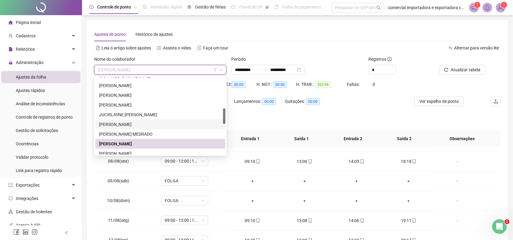
scroll to position [228, 0]
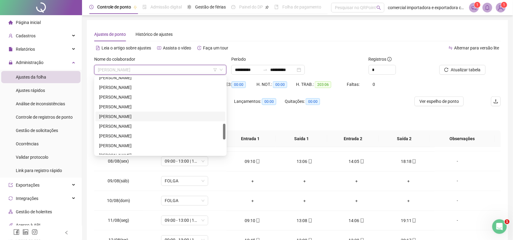
click at [148, 117] on div "[PERSON_NAME]" at bounding box center [160, 116] width 123 height 7
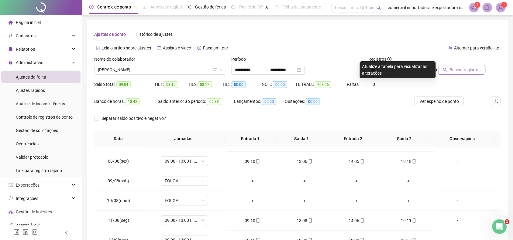
click at [457, 67] on span "Buscar registros" at bounding box center [464, 70] width 31 height 7
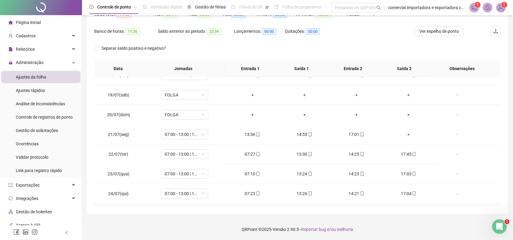
scroll to position [0, 0]
